Goal: Obtain resource: Download file/media

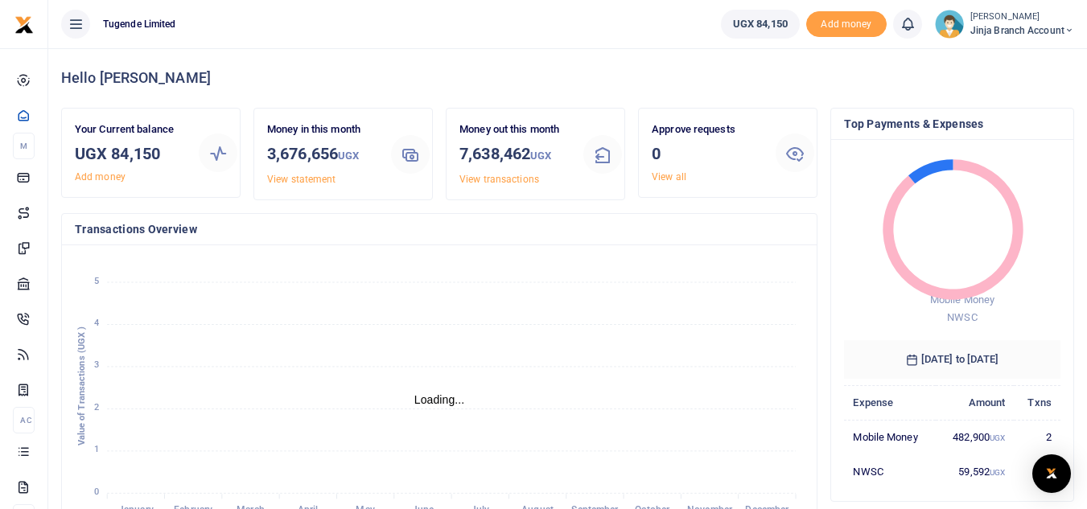
scroll to position [13, 13]
click at [990, 17] on small "[PERSON_NAME]" at bounding box center [1022, 17] width 104 height 14
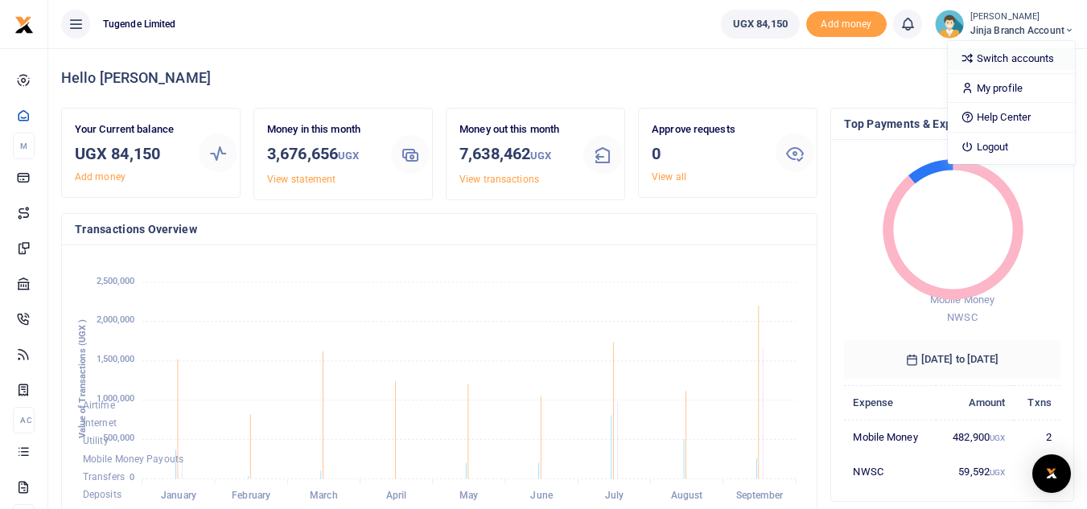
click at [1008, 62] on link "Switch accounts" at bounding box center [1011, 58] width 127 height 23
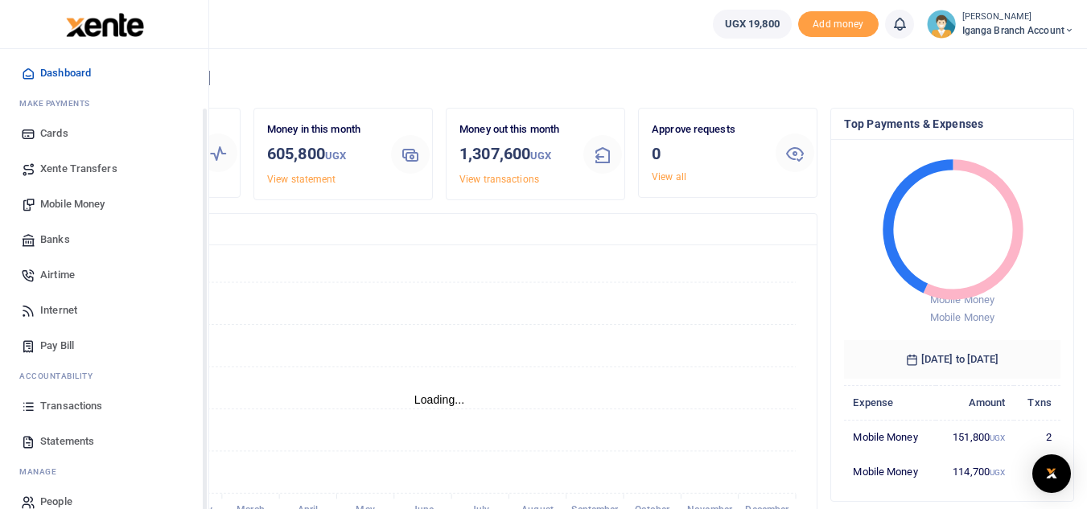
scroll to position [64, 0]
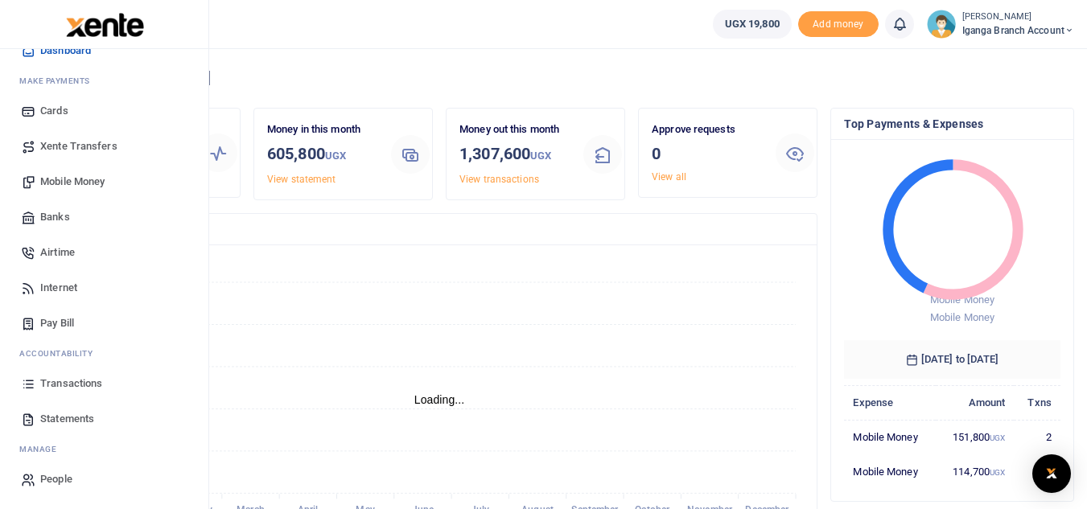
click at [62, 390] on span "Transactions" at bounding box center [71, 384] width 62 height 16
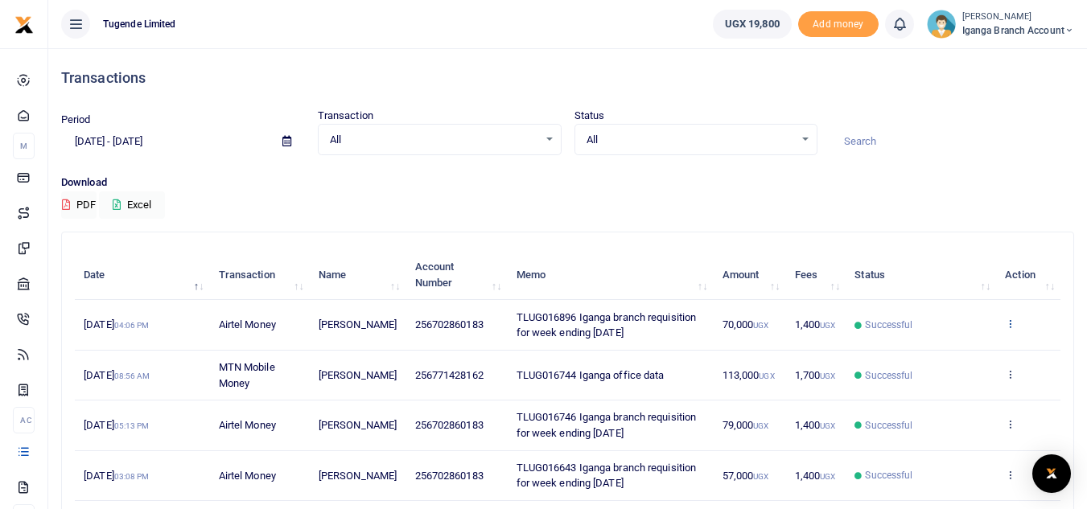
click at [1006, 325] on icon at bounding box center [1010, 323] width 10 height 11
click at [940, 351] on link "View details" at bounding box center [950, 350] width 127 height 23
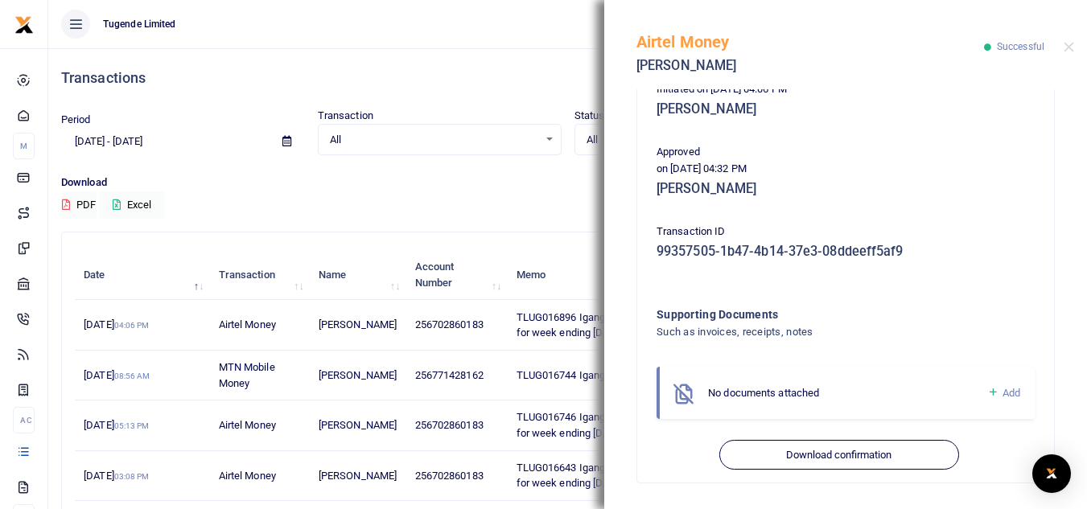
scroll to position [362, 0]
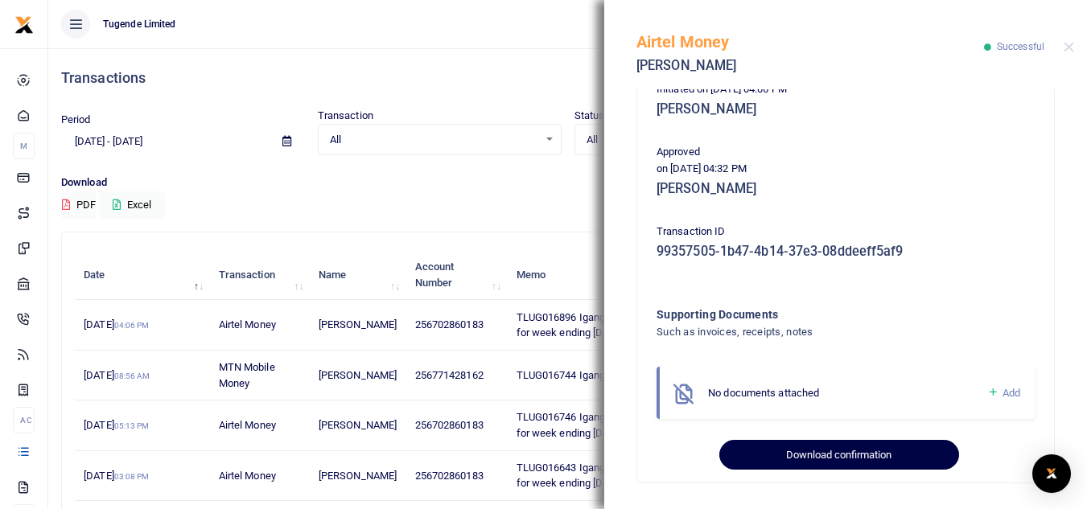
click at [826, 458] on button "Download confirmation" at bounding box center [838, 455] width 239 height 31
click at [815, 450] on button "Download confirmation" at bounding box center [838, 455] width 239 height 31
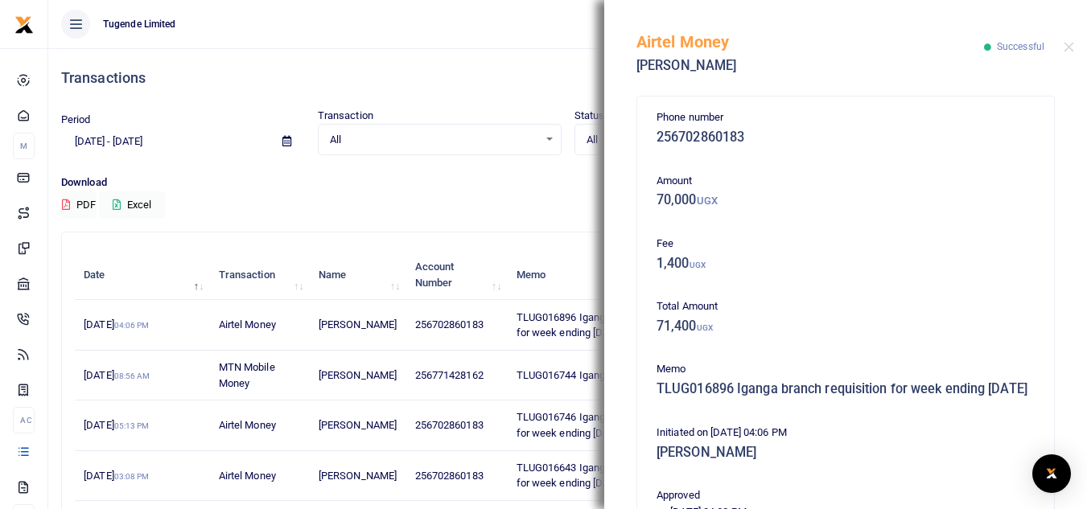
scroll to position [0, 0]
